Goal: Entertainment & Leisure: Consume media (video, audio)

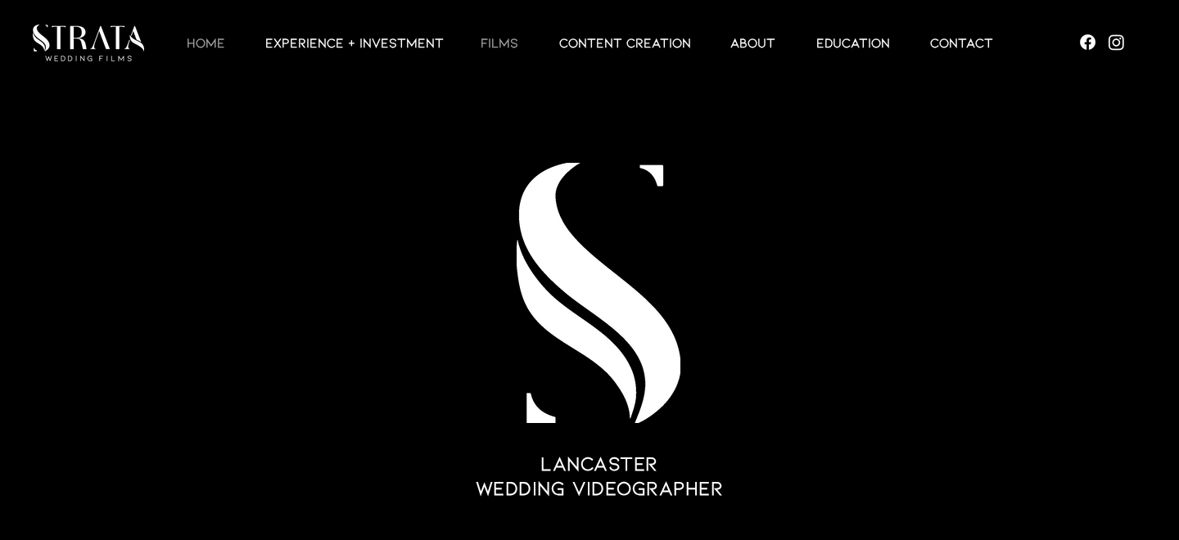
click at [498, 47] on p "Films" at bounding box center [499, 43] width 54 height 20
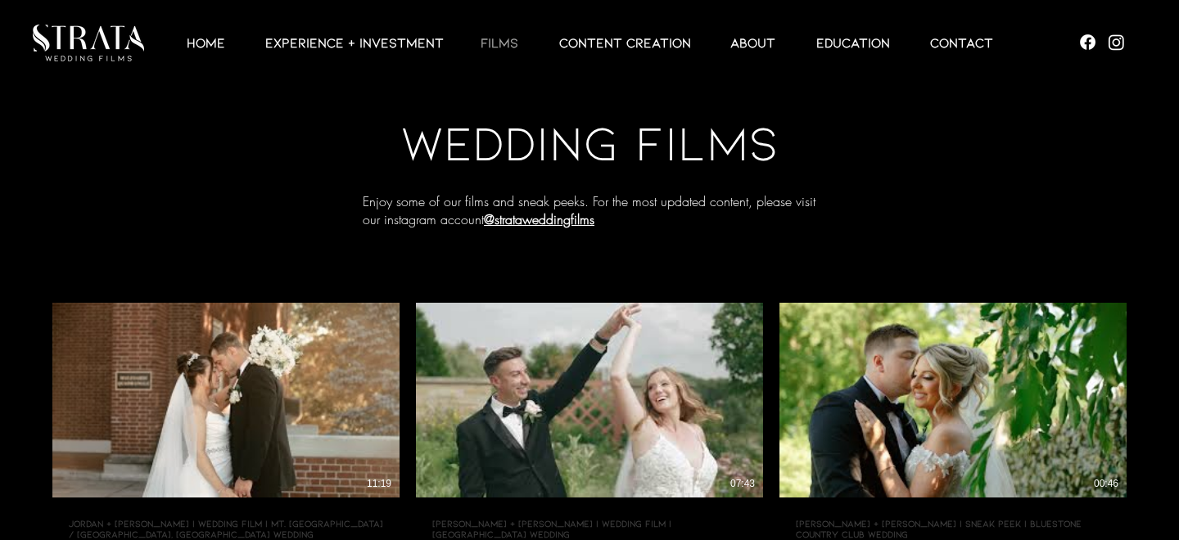
scroll to position [83, 0]
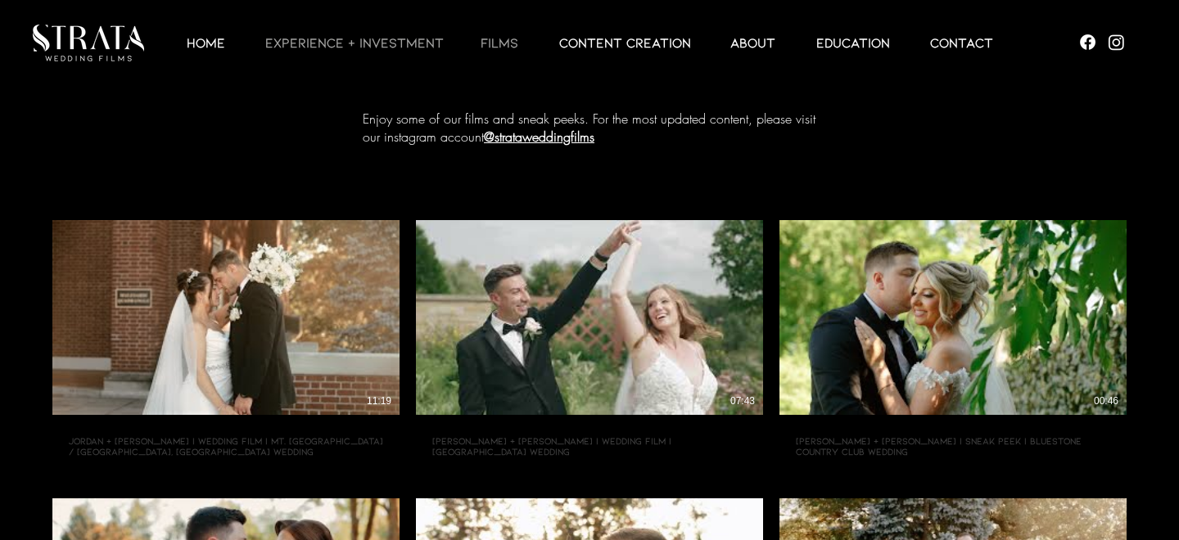
click at [376, 45] on p "EXPERIENCE + INVESTMENT" at bounding box center [354, 43] width 195 height 20
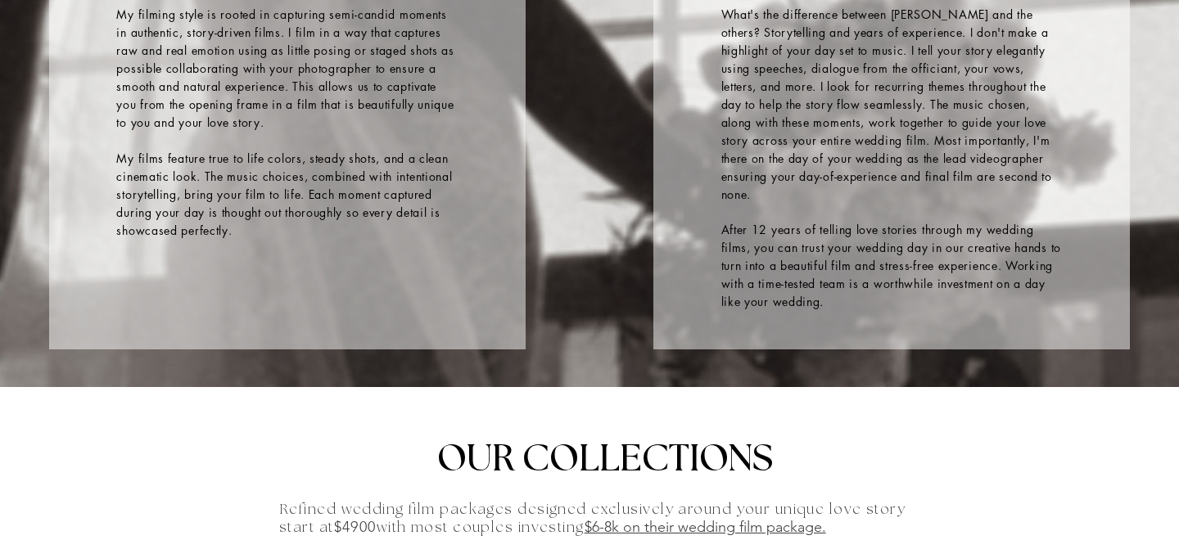
scroll to position [2921, 0]
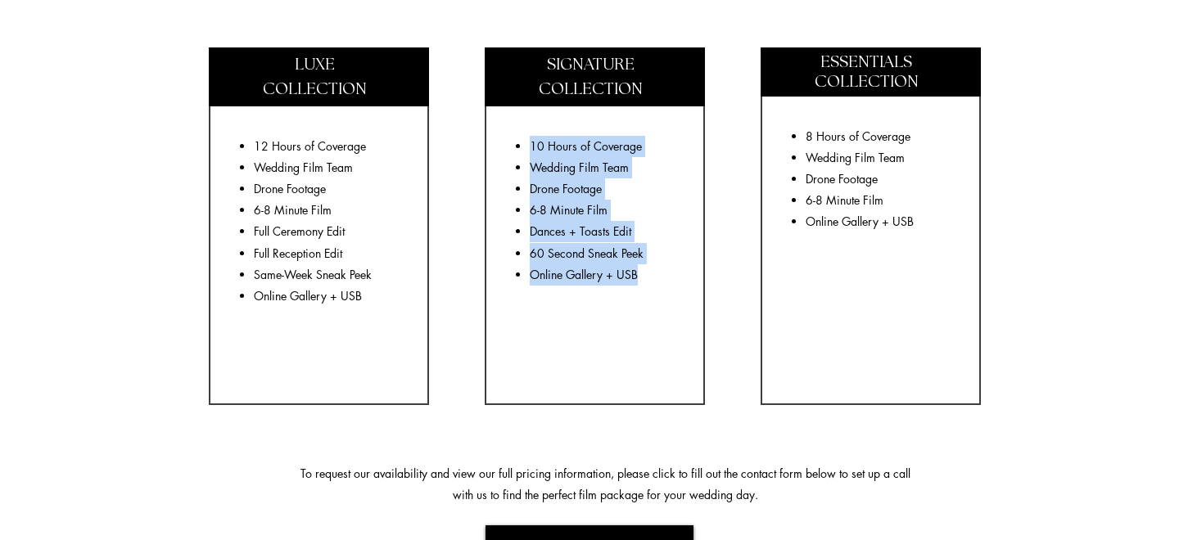
drag, startPoint x: 518, startPoint y: 142, endPoint x: 648, endPoint y: 273, distance: 184.1
click at [648, 273] on ul "10 Hours of Coverage Wedding Film Team Drone Footage 6-8 Minute Film Dances + T…" at bounding box center [597, 211] width 165 height 150
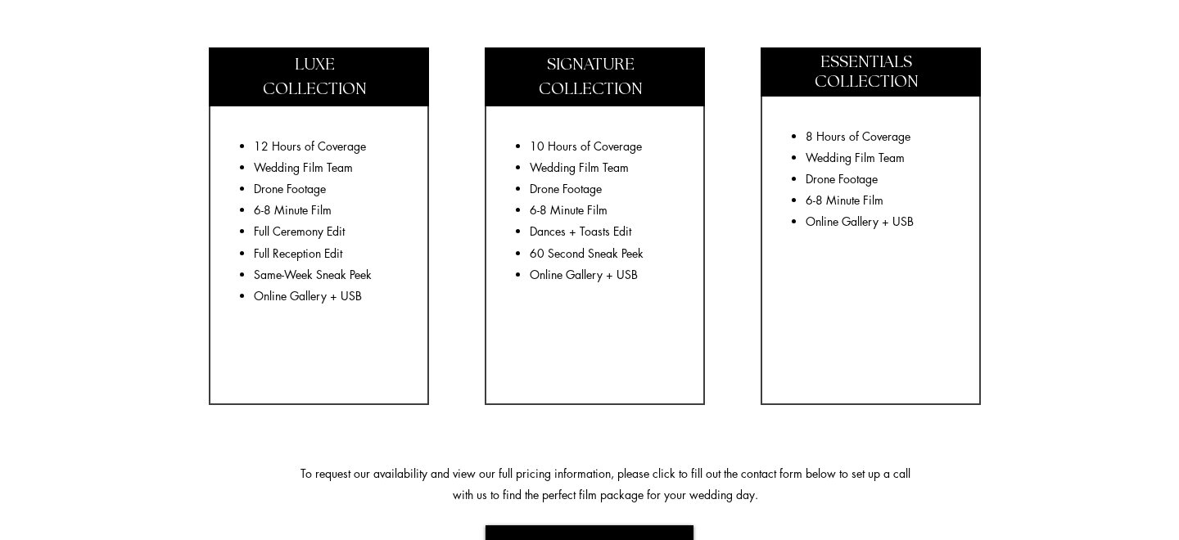
click at [472, 237] on fluid-columns-repeater "LUXE COLLECTION 12 Hours of Coverage Wedding Film Team Drone Footage 6-8 Minute…" at bounding box center [590, 197] width 914 height 390
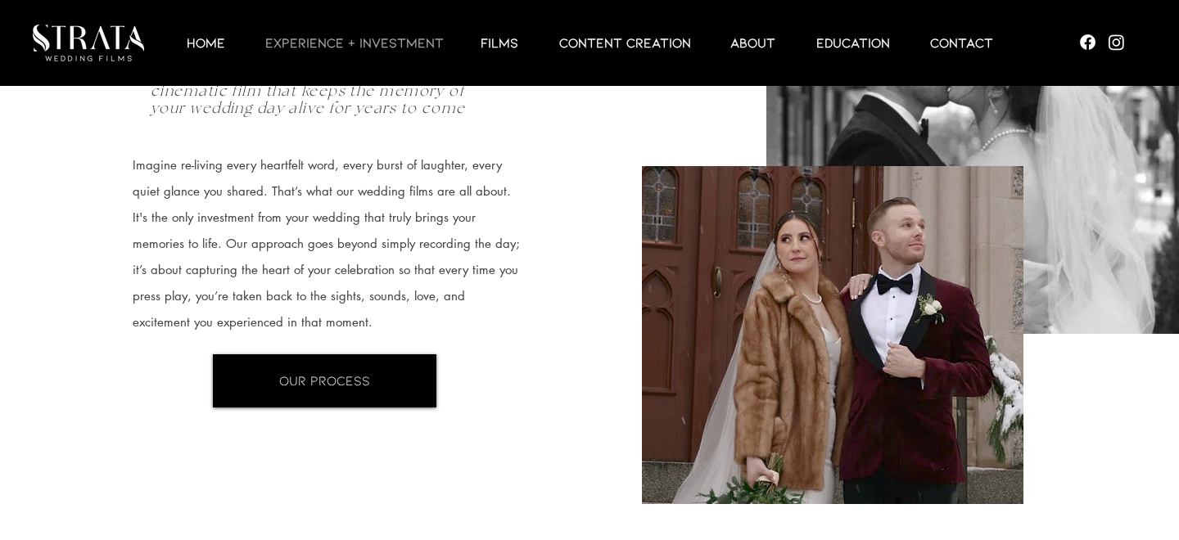
scroll to position [0, 0]
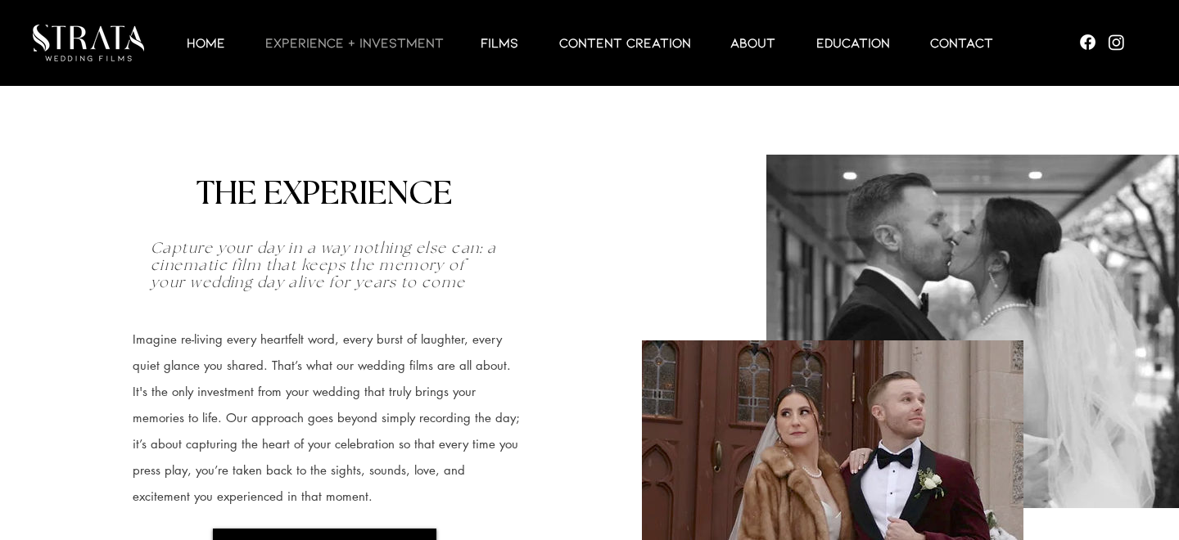
click at [392, 38] on p "EXPERIENCE + INVESTMENT" at bounding box center [354, 43] width 195 height 20
click at [404, 48] on p "EXPERIENCE + INVESTMENT" at bounding box center [354, 43] width 195 height 20
click at [510, 58] on div at bounding box center [601, 43] width 849 height 86
click at [496, 44] on p "Films" at bounding box center [499, 43] width 54 height 20
click at [626, 44] on p "CONTENT CREATION" at bounding box center [625, 43] width 148 height 20
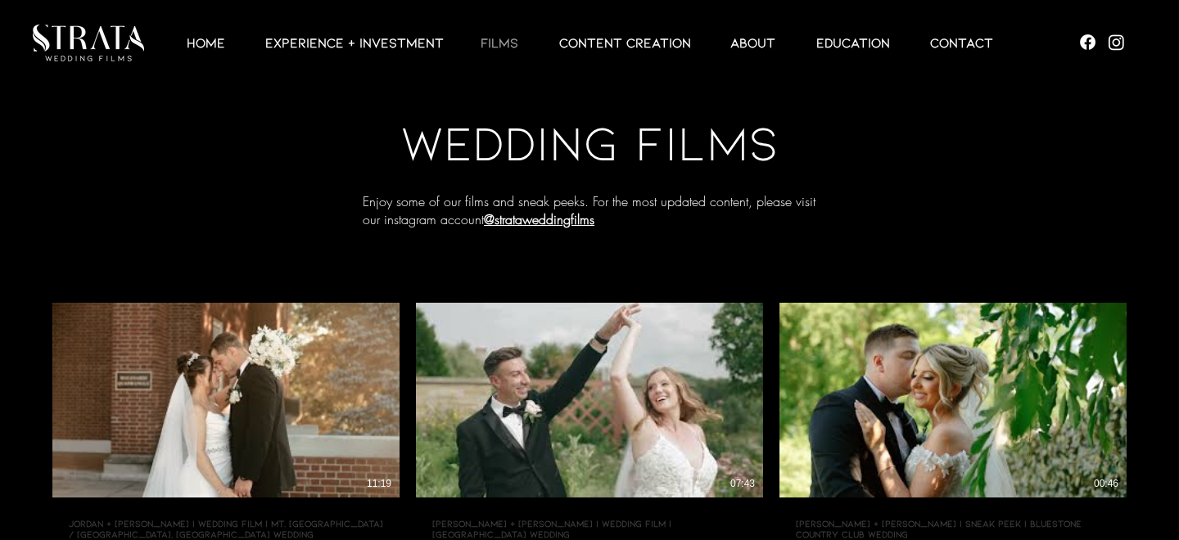
click at [497, 43] on p "Films" at bounding box center [499, 43] width 54 height 20
click at [376, 45] on p "EXPERIENCE + INVESTMENT" at bounding box center [354, 43] width 195 height 20
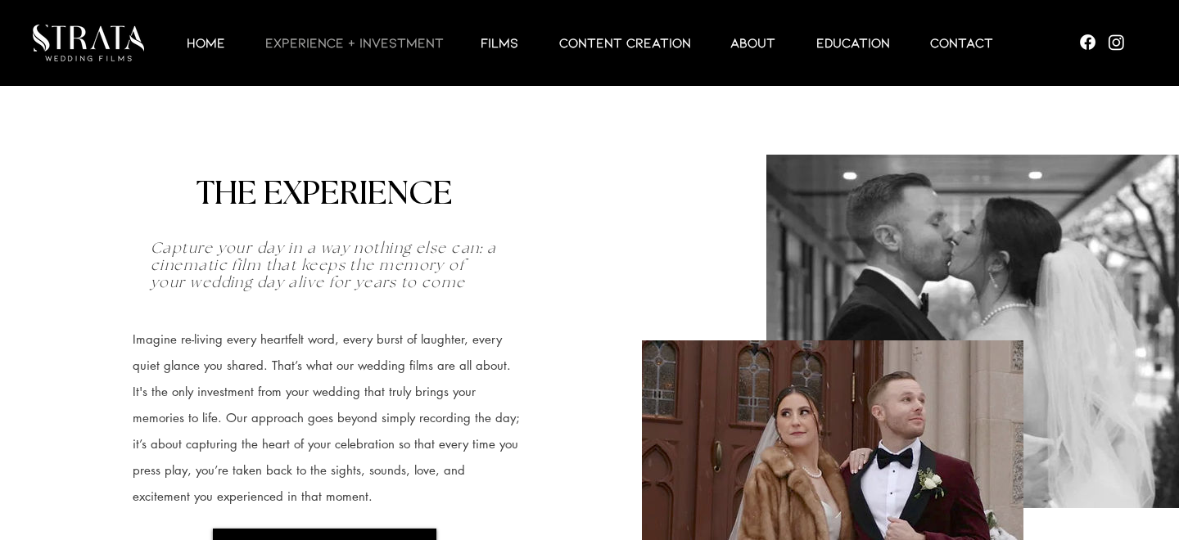
click at [365, 33] on p "EXPERIENCE + INVESTMENT" at bounding box center [354, 43] width 195 height 20
click at [350, 55] on div at bounding box center [601, 43] width 849 height 86
click at [339, 41] on p "EXPERIENCE + INVESTMENT" at bounding box center [354, 43] width 195 height 20
click at [208, 44] on p "HOME" at bounding box center [205, 43] width 55 height 20
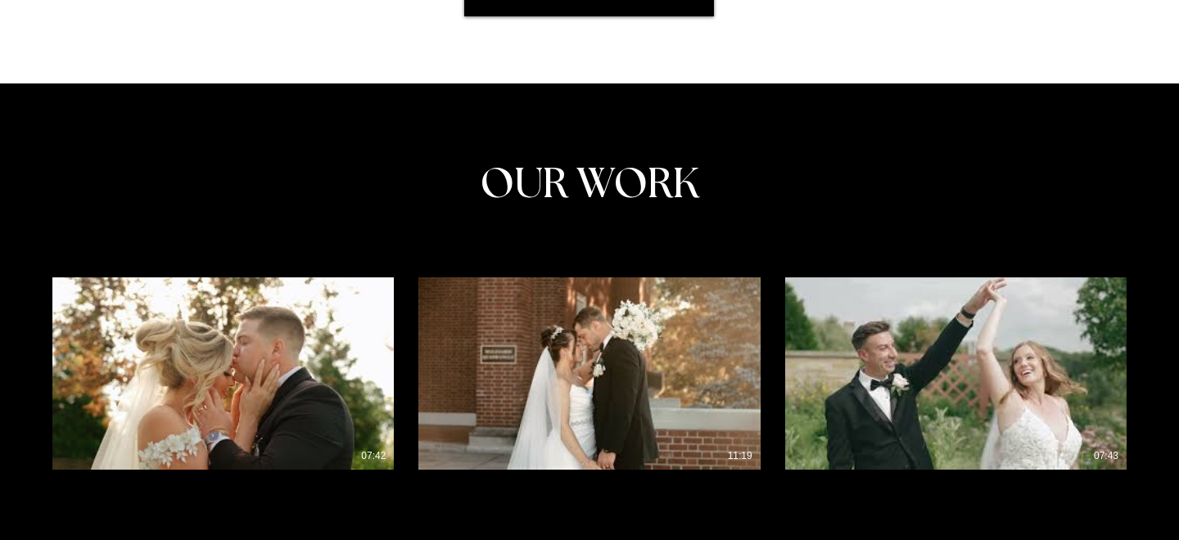
scroll to position [5338, 0]
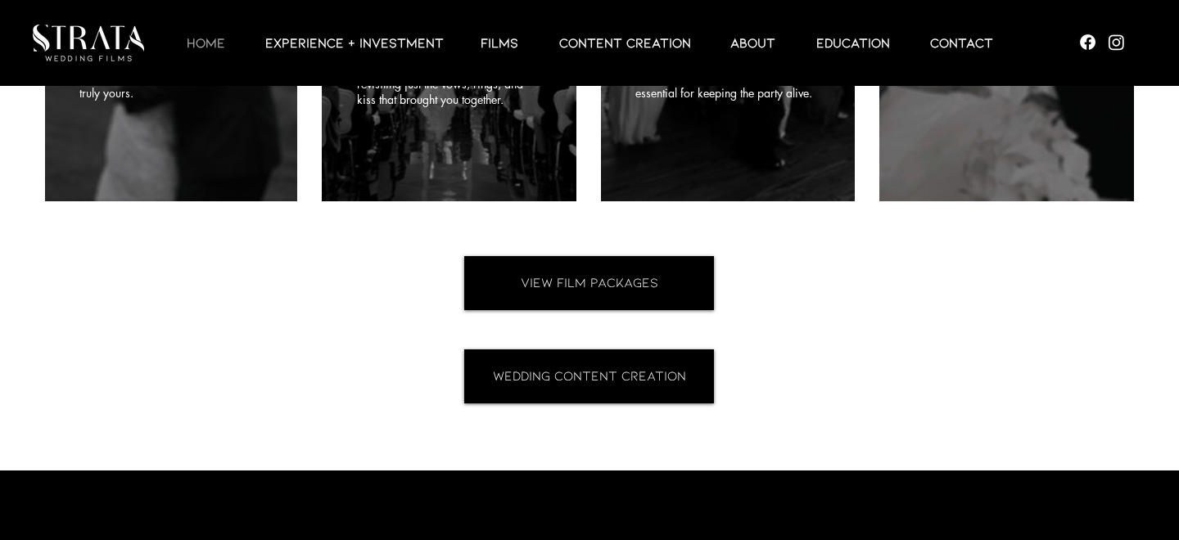
scroll to position [4948, 0]
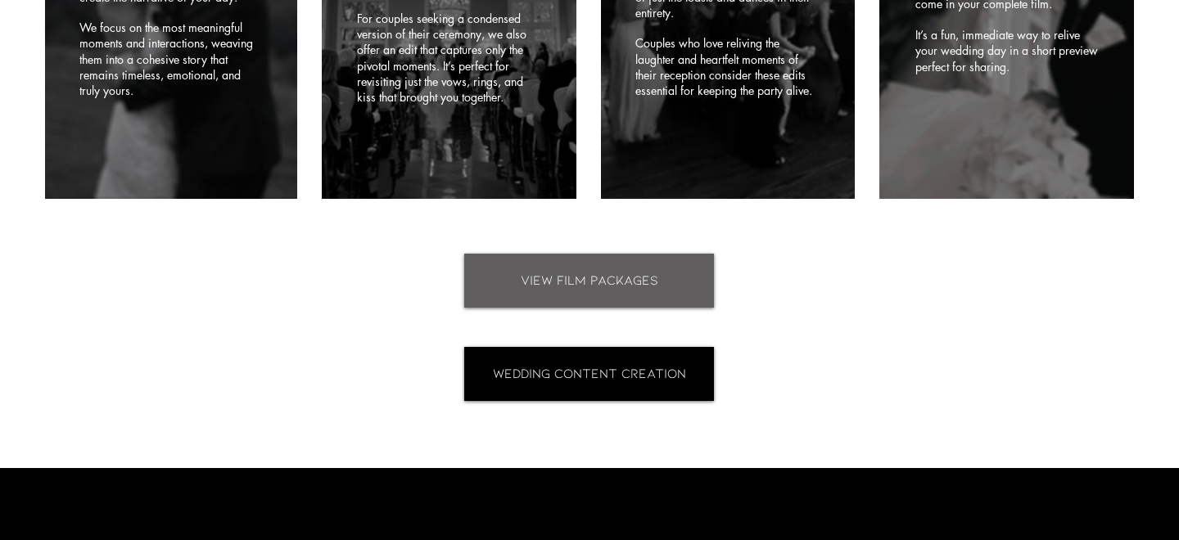
click at [528, 254] on link "VIEW FILM PACKAGES" at bounding box center [589, 281] width 250 height 54
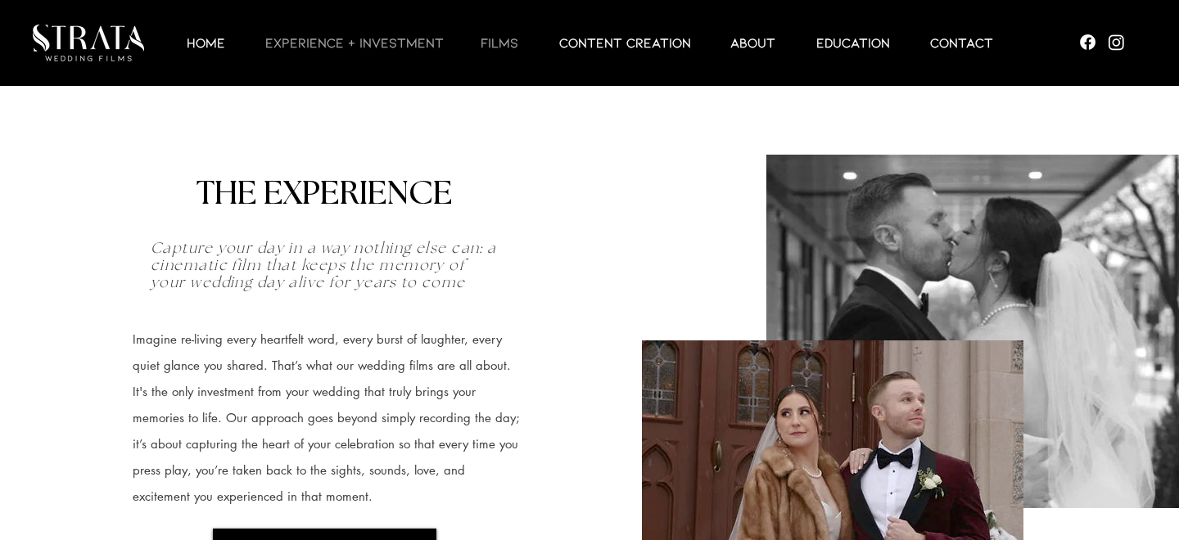
click at [510, 43] on p "Films" at bounding box center [499, 43] width 54 height 20
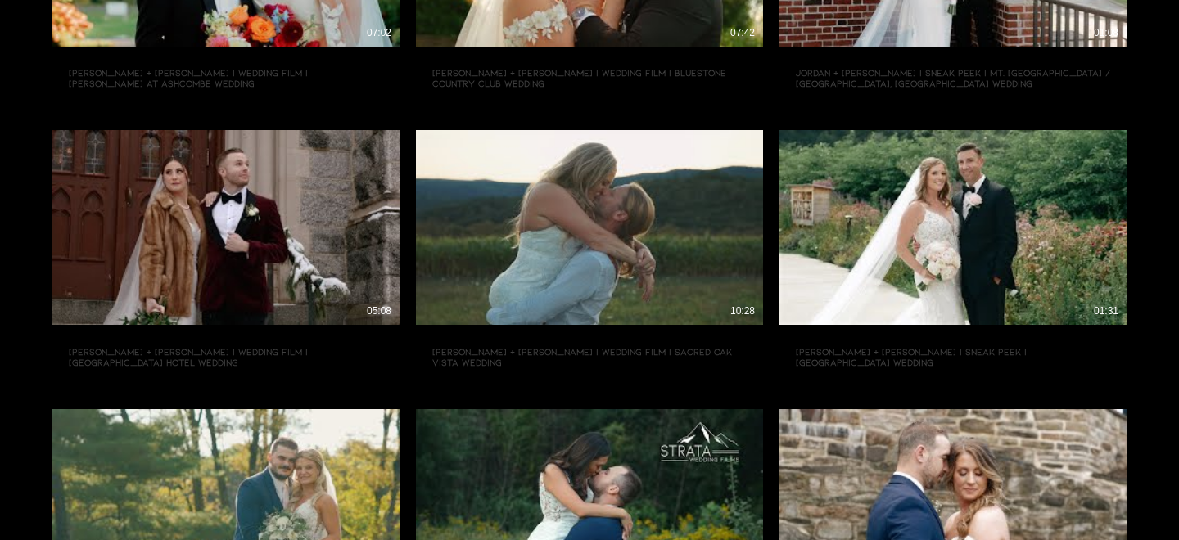
scroll to position [1124, 0]
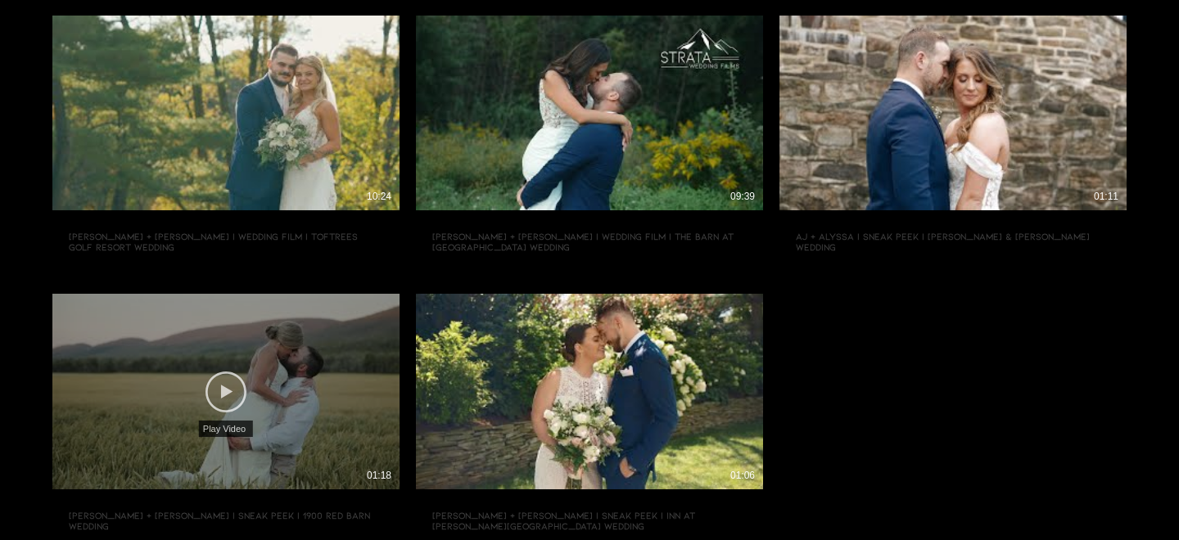
click at [219, 389] on icon "Play Video" at bounding box center [225, 392] width 41 height 41
type input "https://www.strataweddingfilms.com/films?wix-vod-video-id=f50e947e33574550a1c8e…"
